Goal: Information Seeking & Learning: Learn about a topic

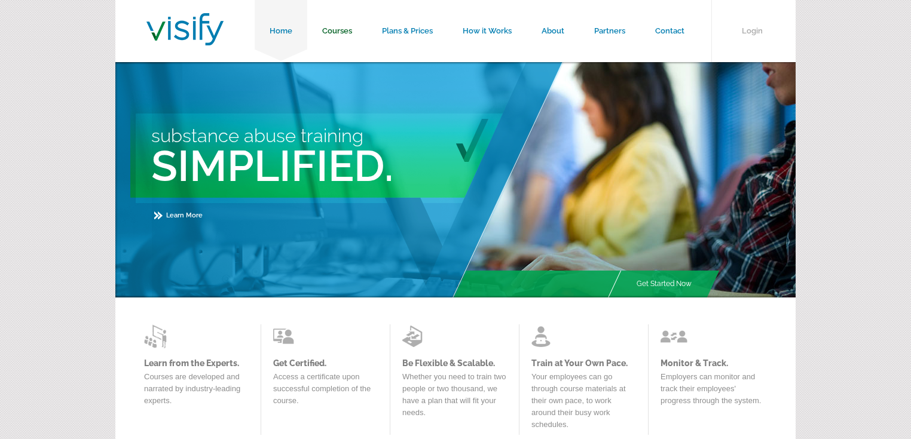
click at [341, 29] on link "Courses" at bounding box center [337, 31] width 60 height 62
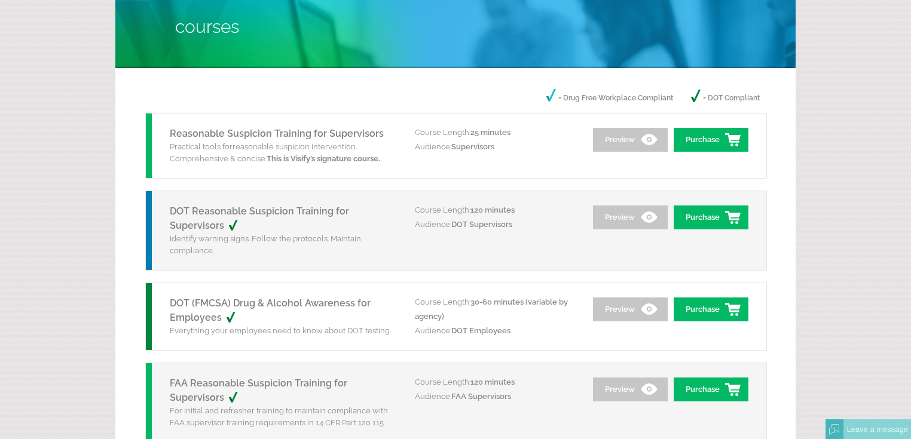
scroll to position [96, 0]
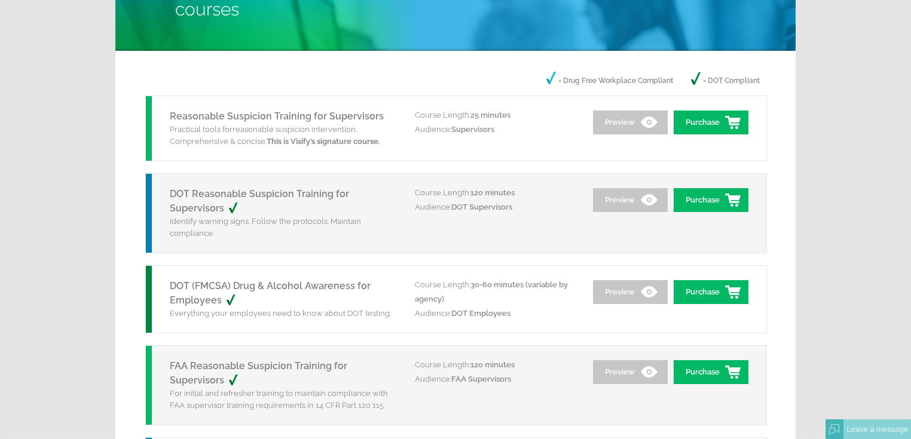
click at [265, 194] on link "DOT Reasonable Suspicion Training for Supervisors" at bounding box center [259, 201] width 179 height 26
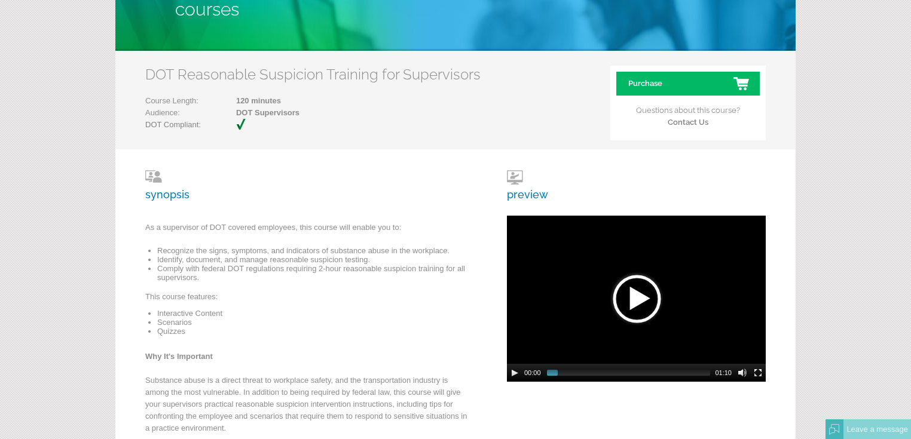
scroll to position [143, 0]
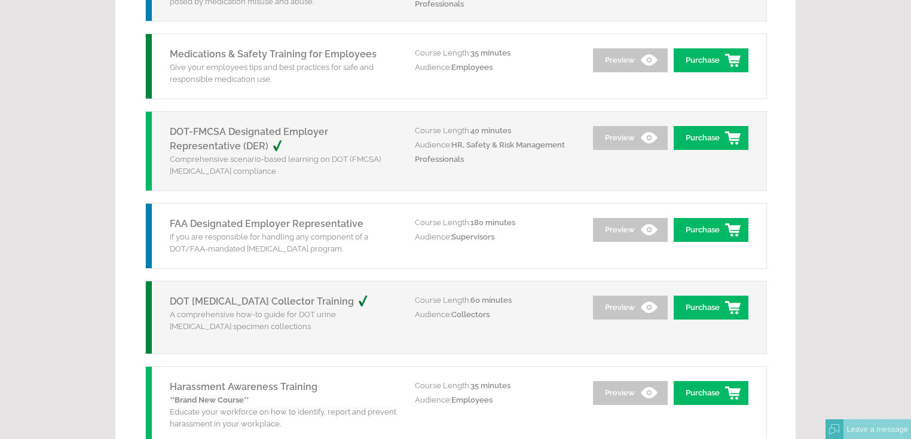
scroll to position [1386, 0]
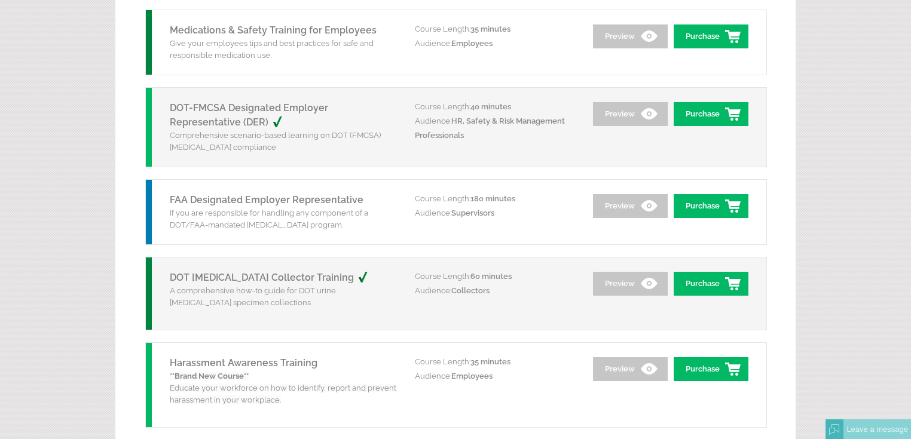
click at [227, 103] on link "DOT-FMCSA Designated Employer Representative (DER)" at bounding box center [249, 115] width 158 height 26
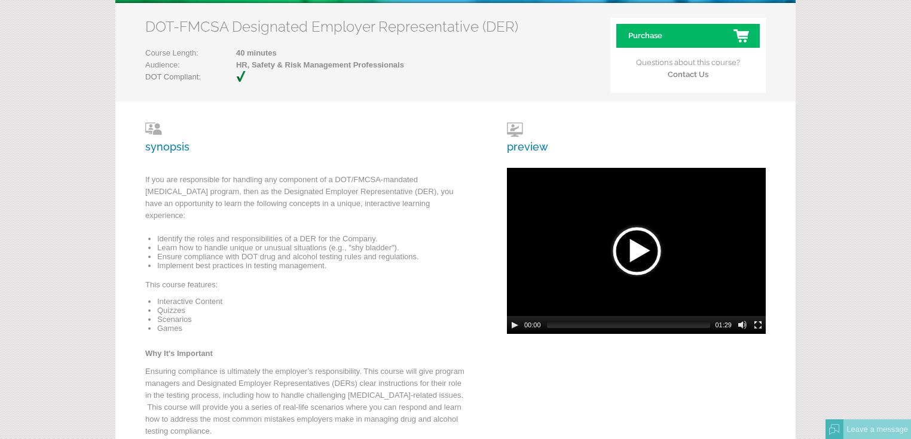
scroll to position [143, 0]
